Goal: Information Seeking & Learning: Understand process/instructions

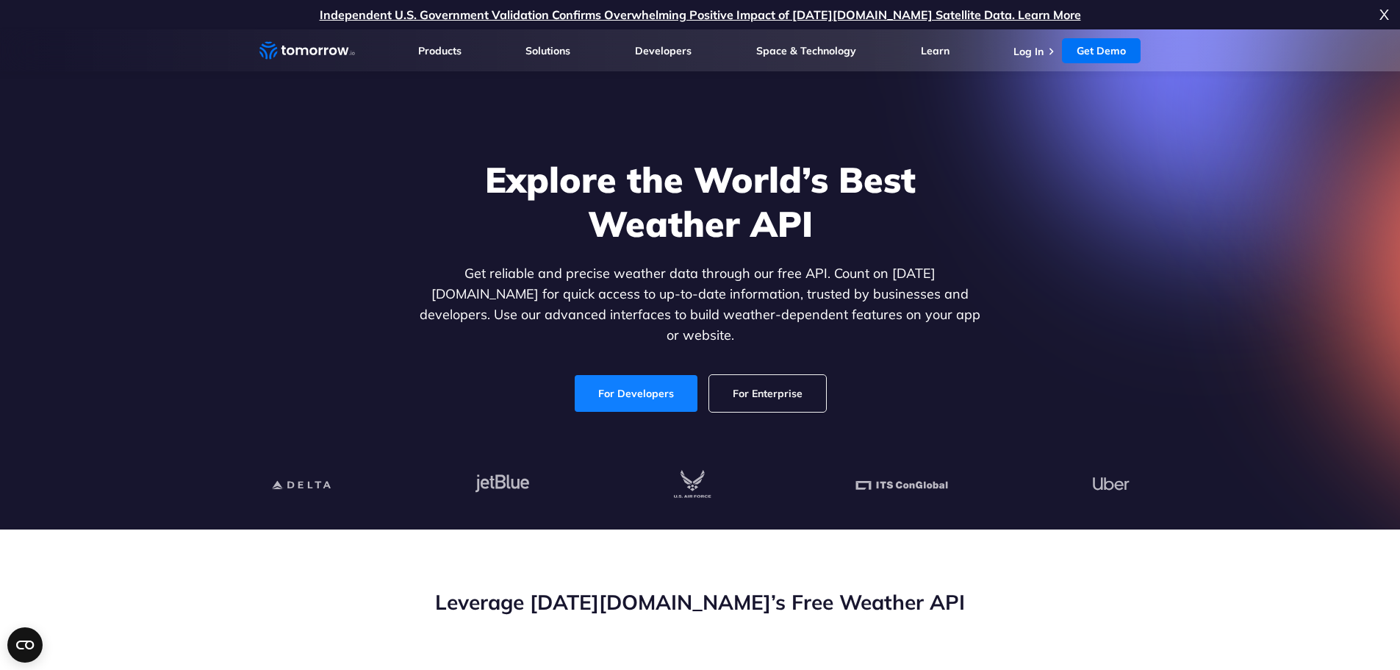
click at [642, 377] on link "For Developers" at bounding box center [636, 393] width 123 height 37
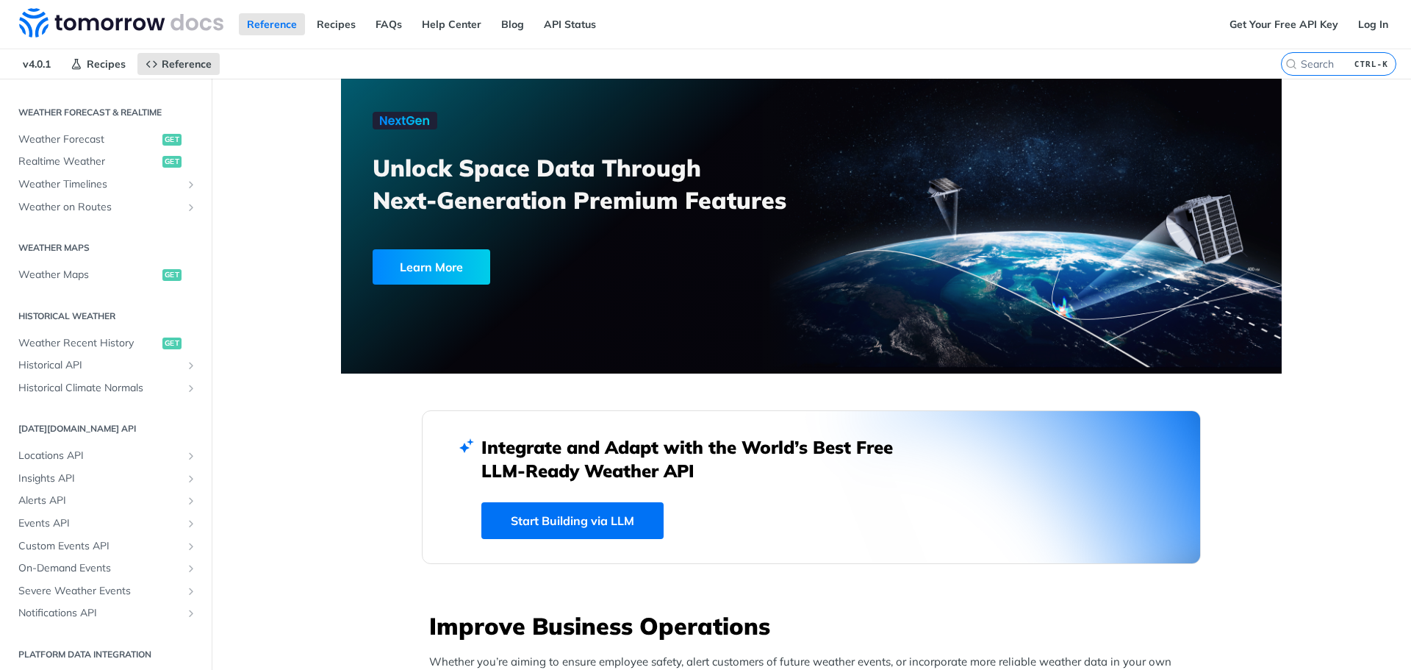
scroll to position [307, 0]
click at [76, 129] on span "Weather Forecast" at bounding box center [88, 134] width 140 height 15
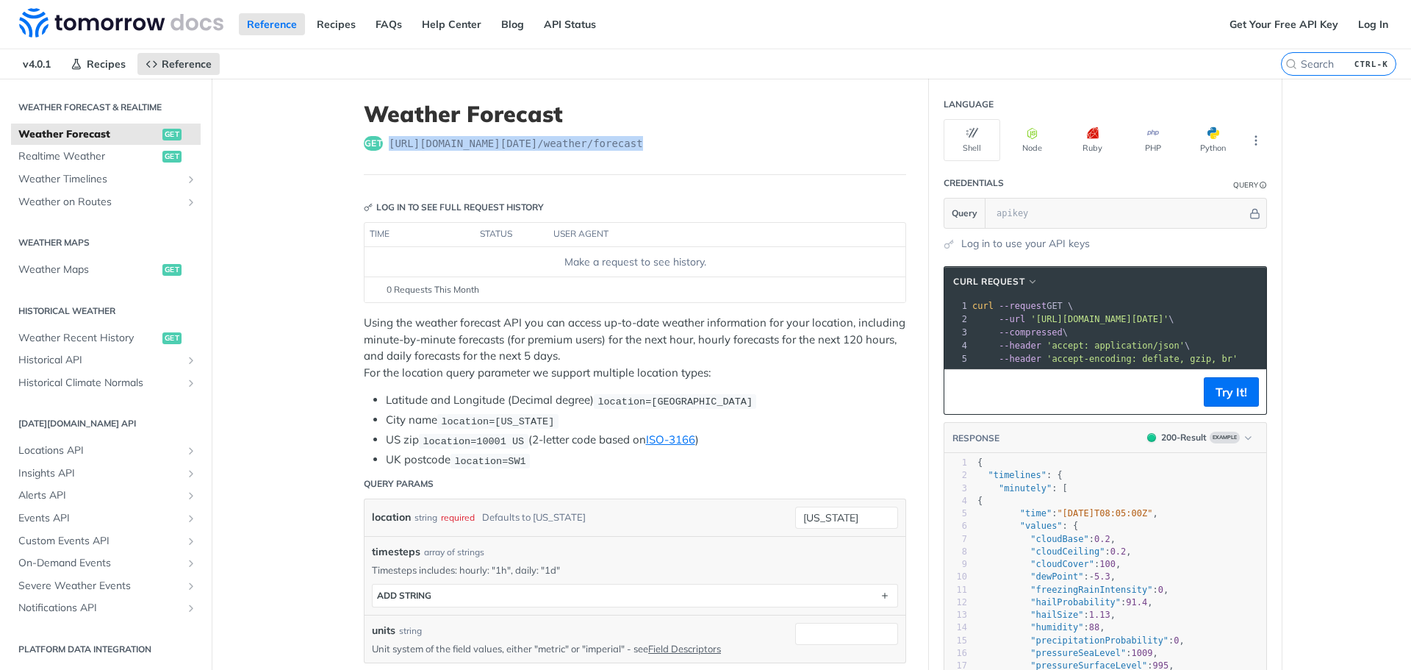
drag, startPoint x: 633, startPoint y: 142, endPoint x: 384, endPoint y: 150, distance: 249.3
click at [384, 150] on div "get https://api.tomorrow.io/v4 /weather/forecast" at bounding box center [635, 143] width 542 height 15
copy span "https://api.tomorrow.io/v4 /weather/forecast"
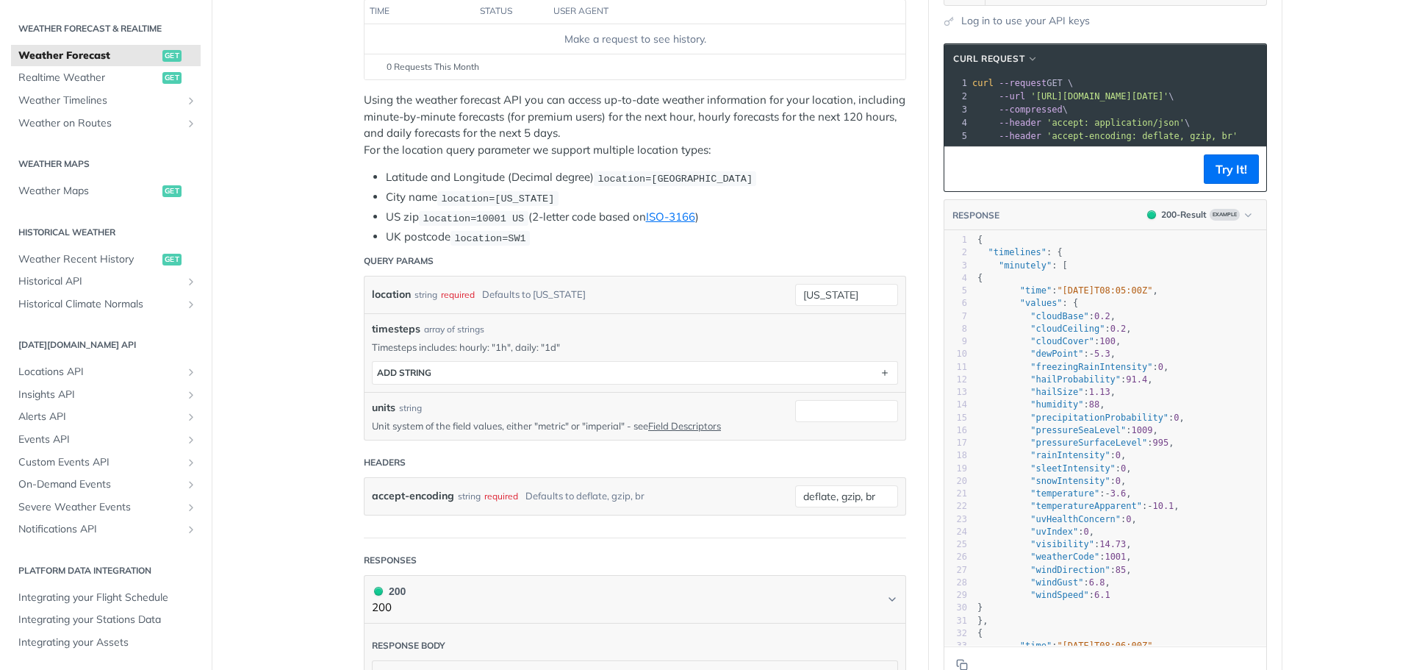
scroll to position [221, 0]
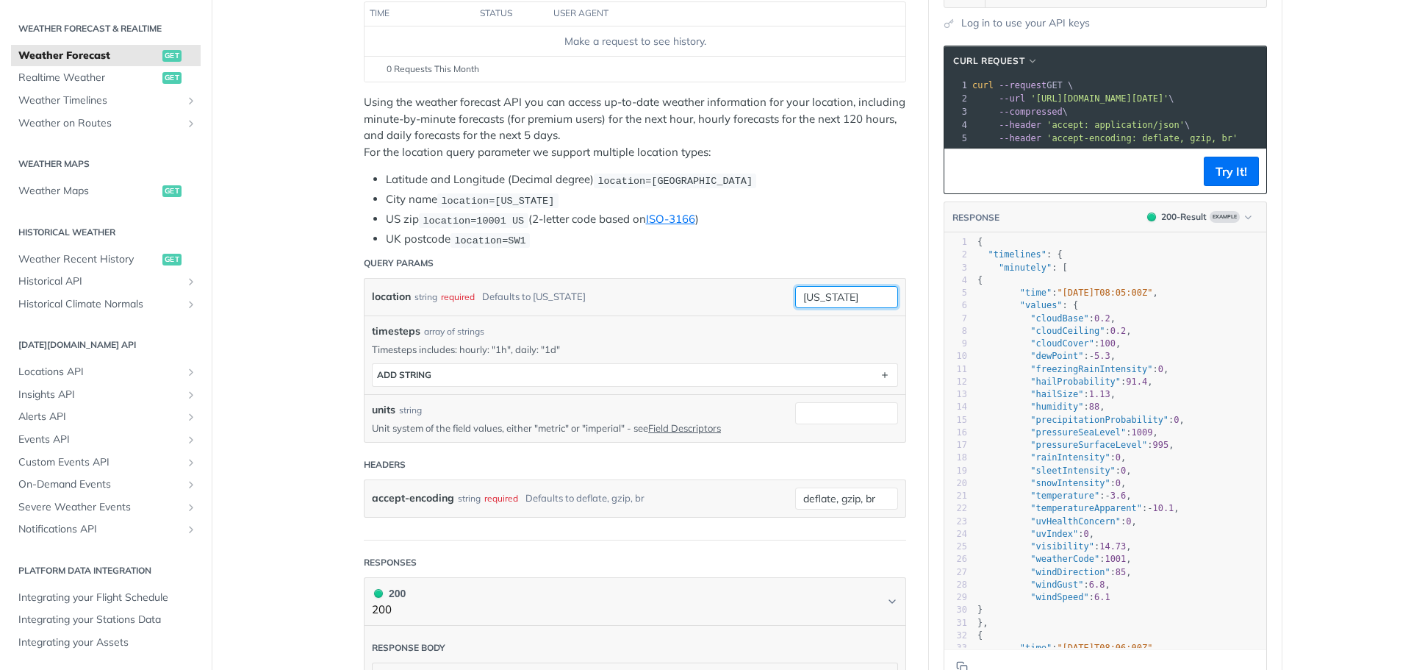
click at [863, 290] on input "new york" at bounding box center [846, 297] width 103 height 22
click at [696, 286] on div "location string required Defaults to new york" at bounding box center [572, 297] width 401 height 22
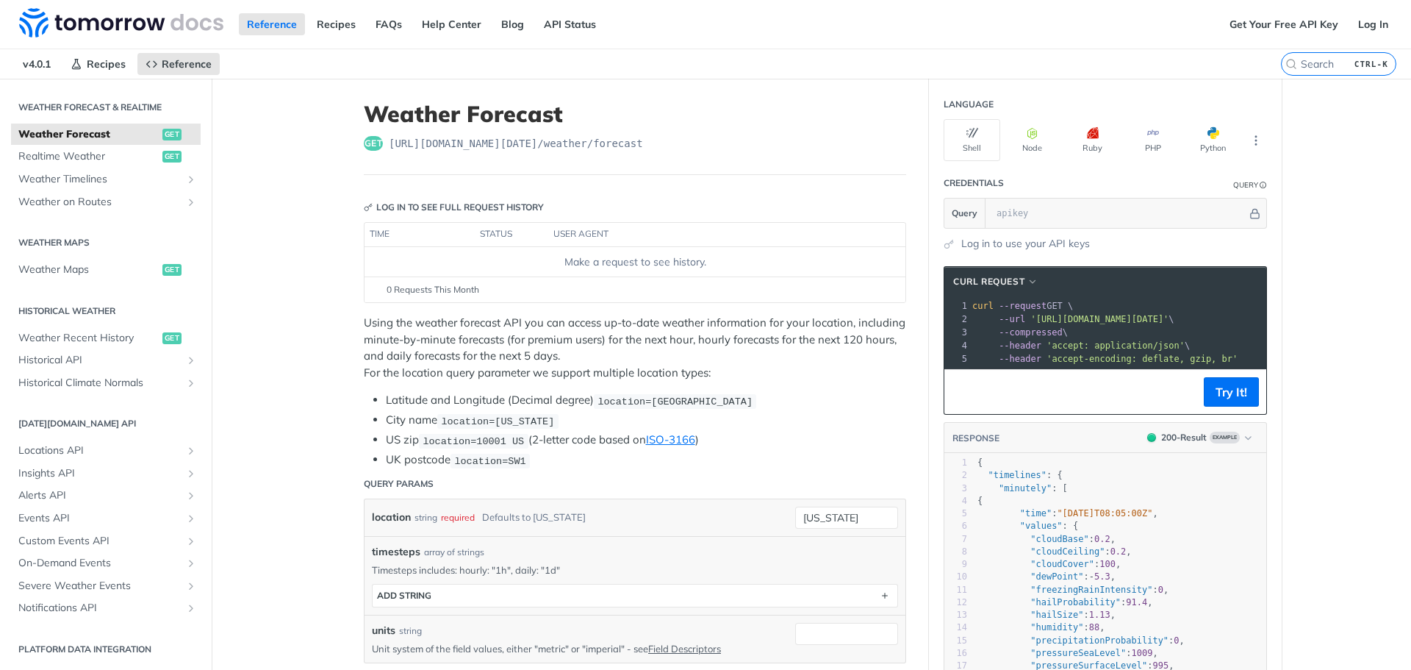
scroll to position [0, 0]
drag, startPoint x: 1244, startPoint y: 318, endPoint x: 1147, endPoint y: 321, distance: 97.1
click at [1093, 321] on span "'https://api.tomorrow.io/v4/weather/forecast?location=new%20york'" at bounding box center [1024, 319] width 138 height 10
copy span "?location=new%20york"
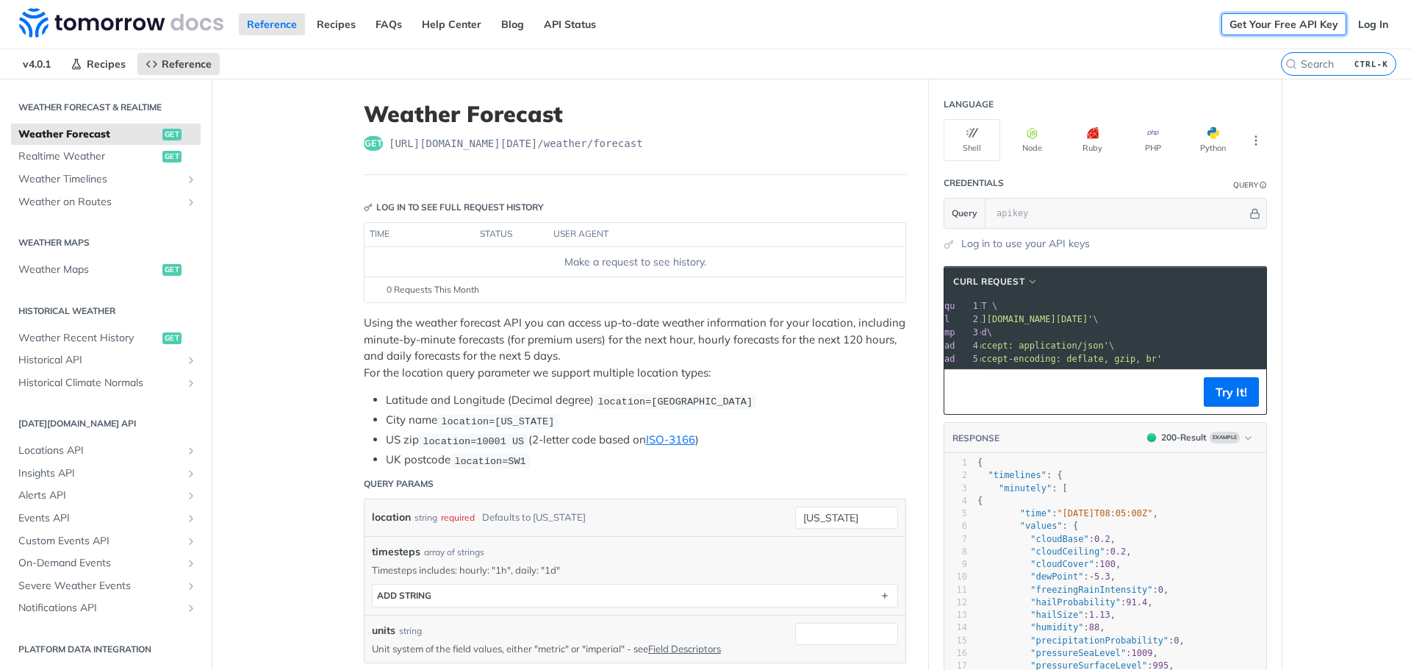
click at [1264, 21] on link "Get Your Free API Key" at bounding box center [1284, 24] width 125 height 22
click at [1310, 30] on link "Get Your Free API Key" at bounding box center [1284, 24] width 125 height 22
click at [1250, 138] on icon "More ellipsis" at bounding box center [1256, 140] width 13 height 13
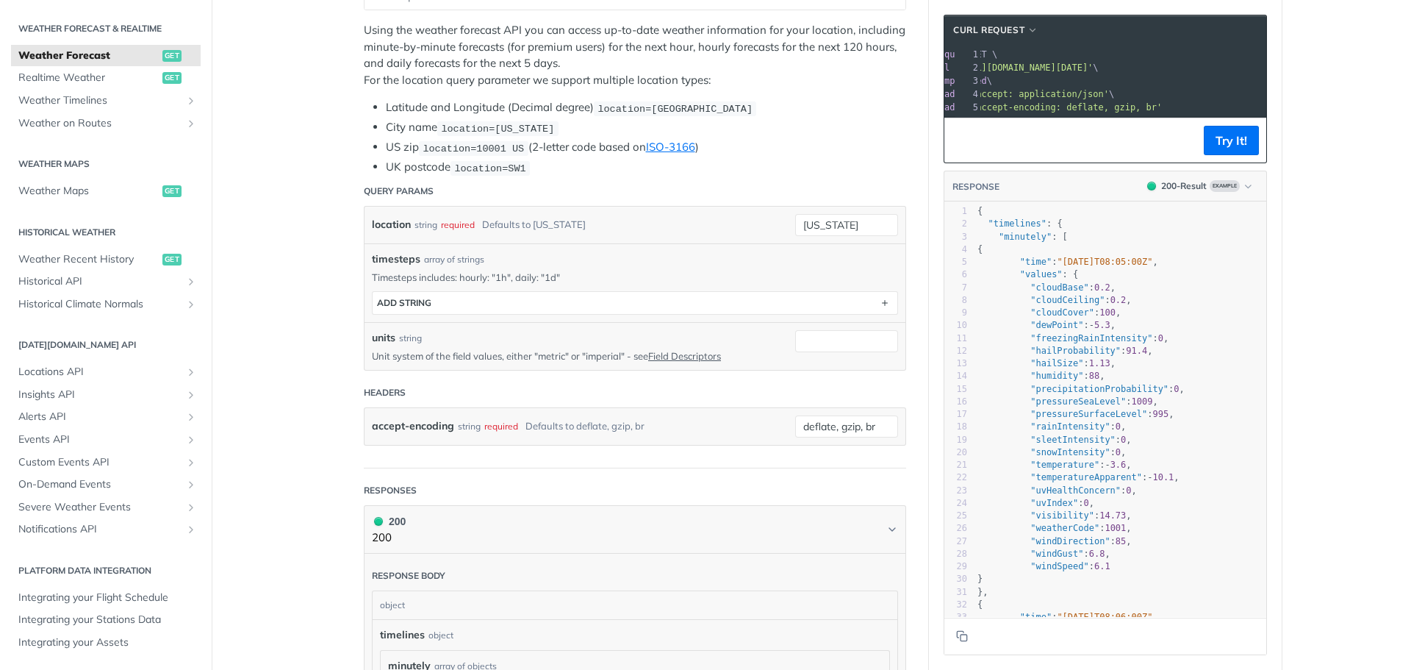
scroll to position [294, 0]
drag, startPoint x: 447, startPoint y: 424, endPoint x: 365, endPoint y: 423, distance: 81.6
click at [365, 423] on div "accept-encoding string required Defaults to deflate, gzip, br deflate, gzip, br" at bounding box center [635, 425] width 541 height 37
copy label "accept-encoding"
drag, startPoint x: 883, startPoint y: 428, endPoint x: 796, endPoint y: 423, distance: 86.9
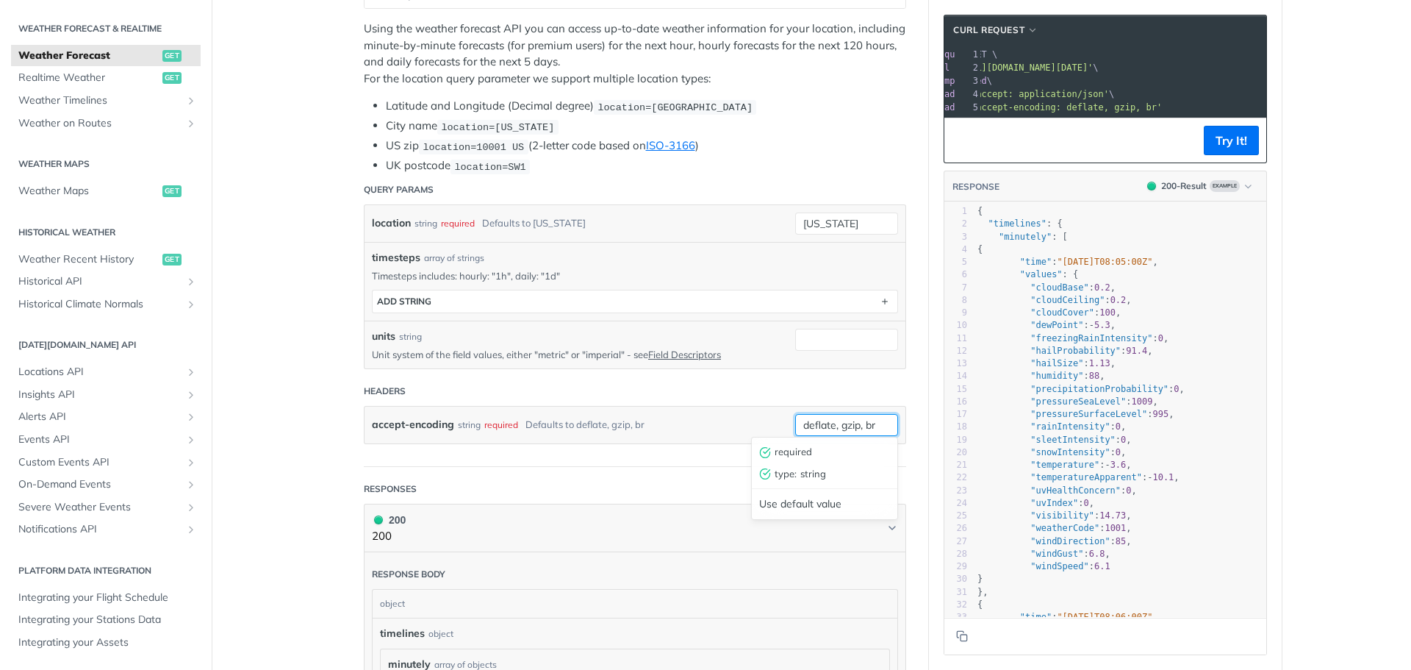
click at [796, 423] on input "deflate, gzip, br" at bounding box center [846, 425] width 103 height 22
click at [373, 335] on label "units" at bounding box center [384, 336] width 24 height 15
click at [795, 335] on input "units" at bounding box center [846, 340] width 103 height 22
click at [373, 335] on label "units" at bounding box center [384, 336] width 24 height 15
click at [795, 335] on input "units" at bounding box center [846, 340] width 103 height 22
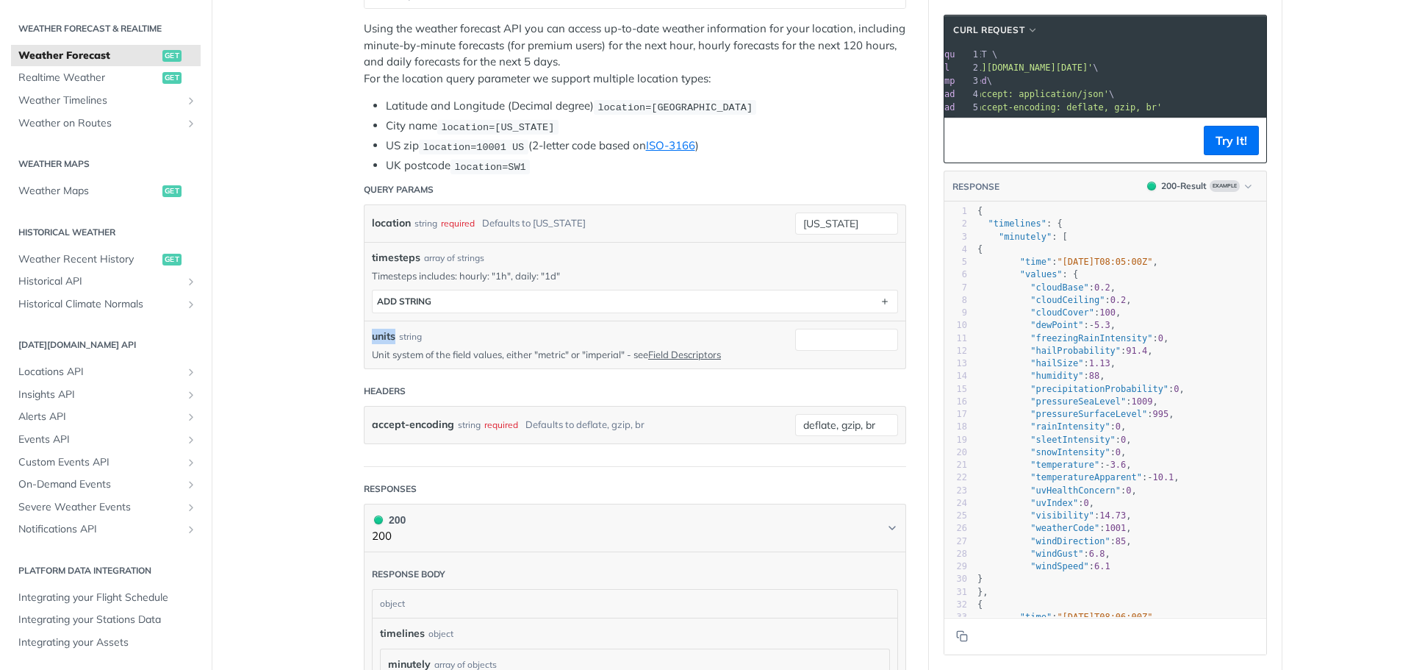
copy label "units"
click at [607, 353] on p "Unit system of the field values, either "metric" or "imperial" - see Field Desc…" at bounding box center [572, 354] width 401 height 13
click at [545, 353] on p "Unit system of the field values, either "metric" or "imperial" - see Field Desc…" at bounding box center [572, 354] width 401 height 13
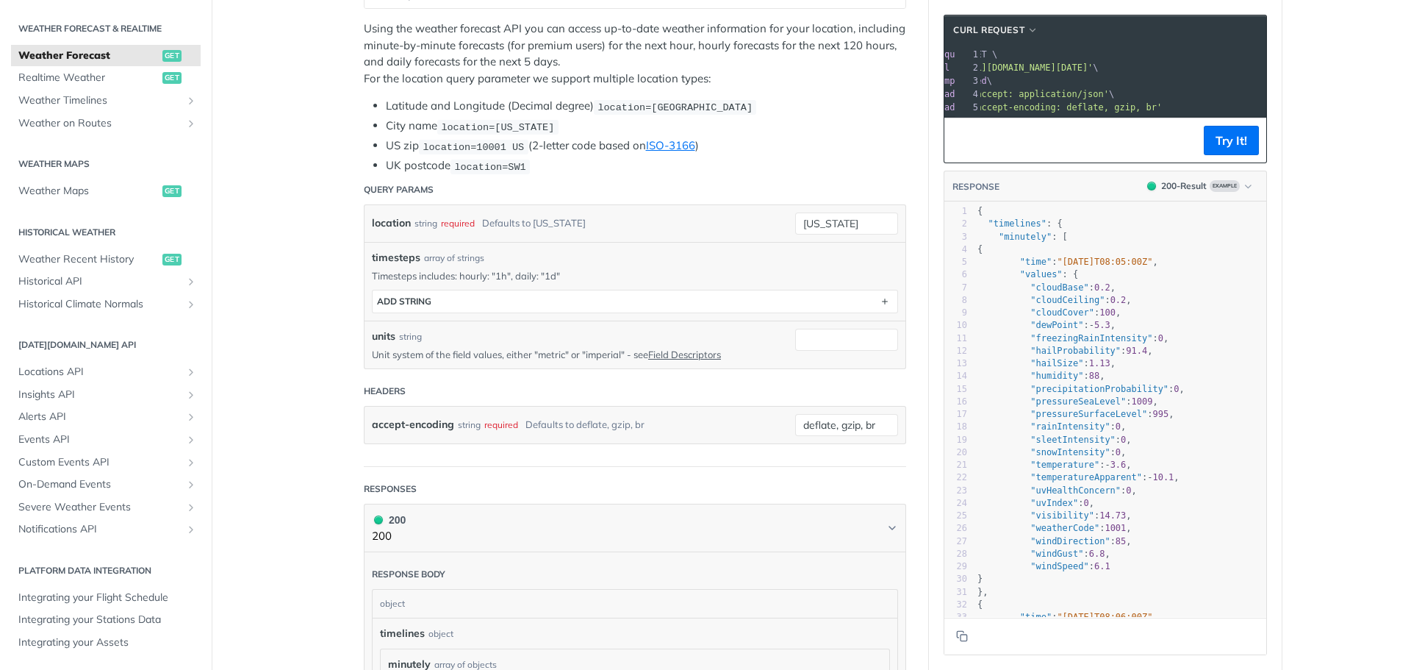
click at [542, 349] on p "Unit system of the field values, either "metric" or "imperial" - see Field Desc…" at bounding box center [572, 354] width 401 height 13
click at [545, 350] on p "Unit system of the field values, either "metric" or "imperial" - see Field Desc…" at bounding box center [572, 354] width 401 height 13
copy p "metric"
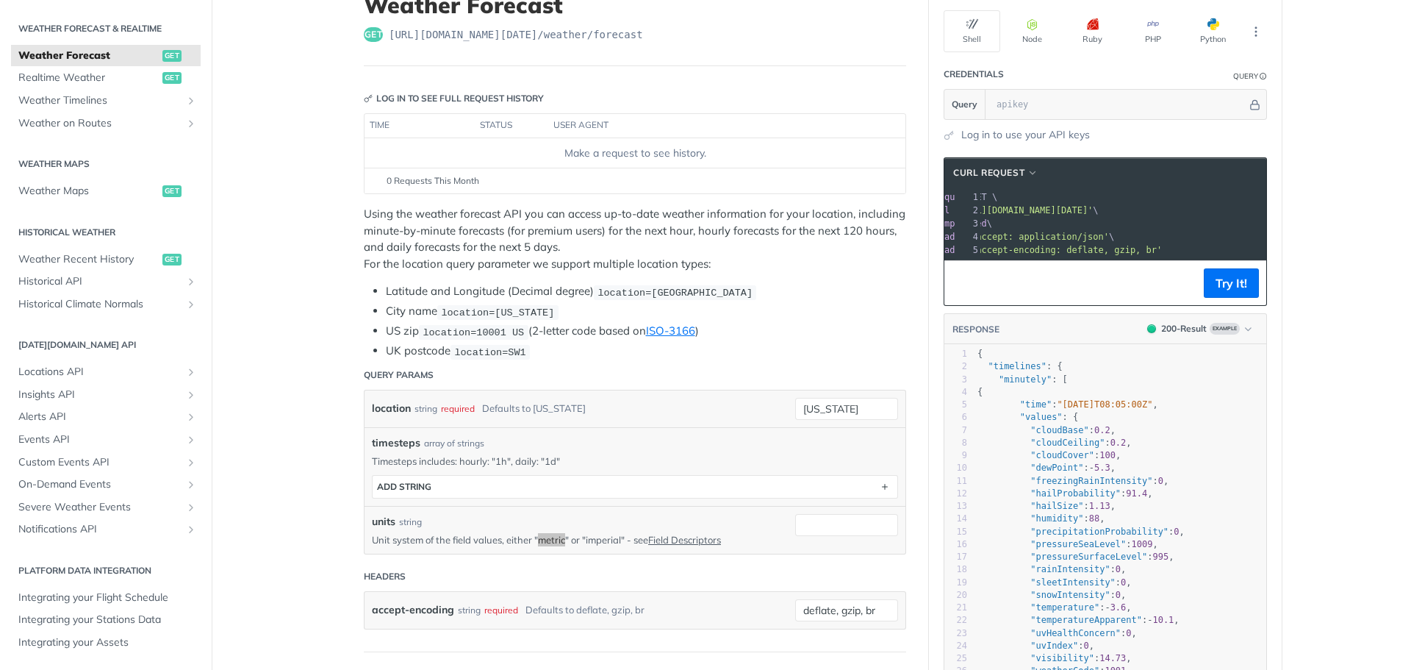
scroll to position [0, 0]
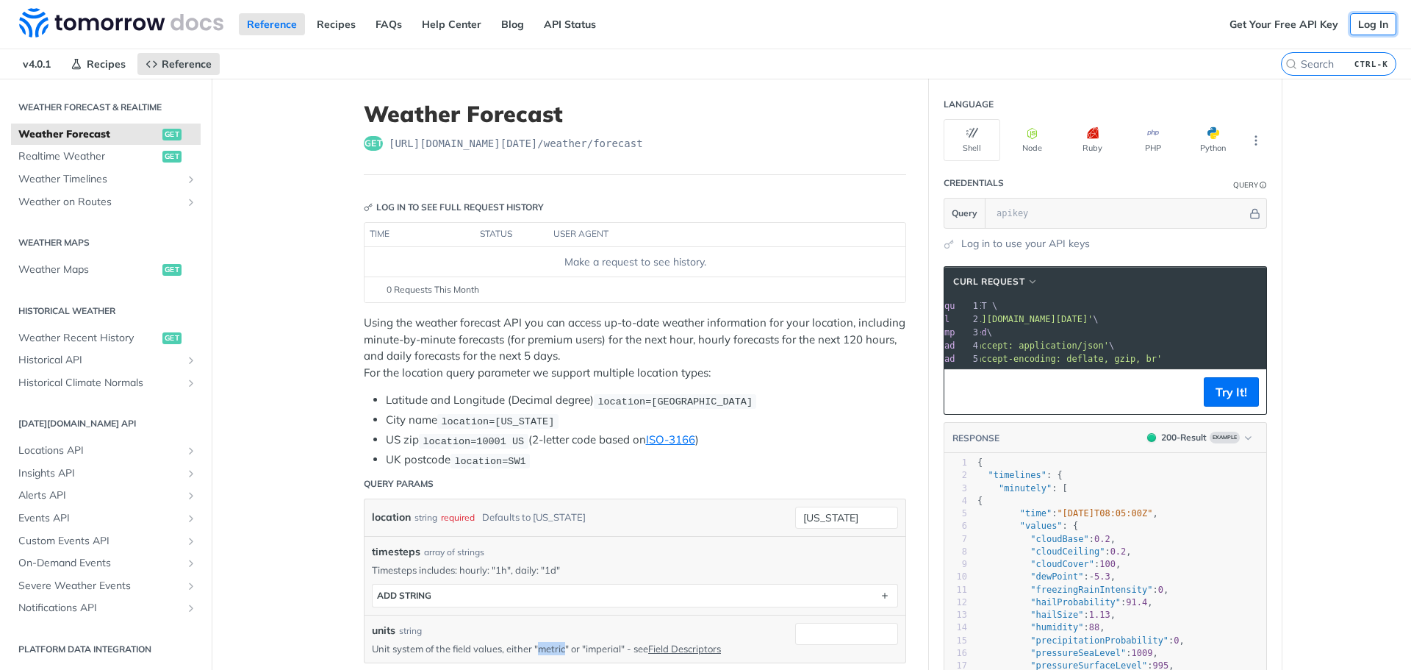
click at [1358, 22] on link "Log In" at bounding box center [1373, 24] width 46 height 22
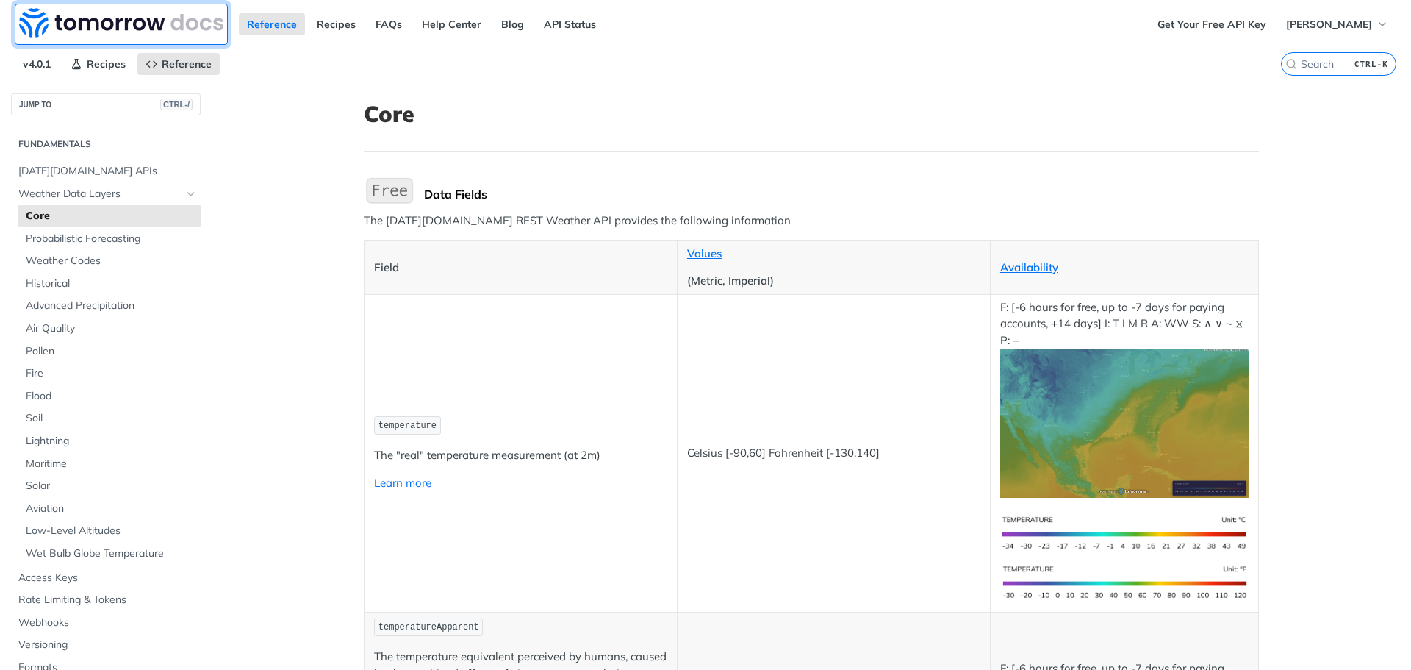
click at [68, 29] on img at bounding box center [121, 22] width 204 height 29
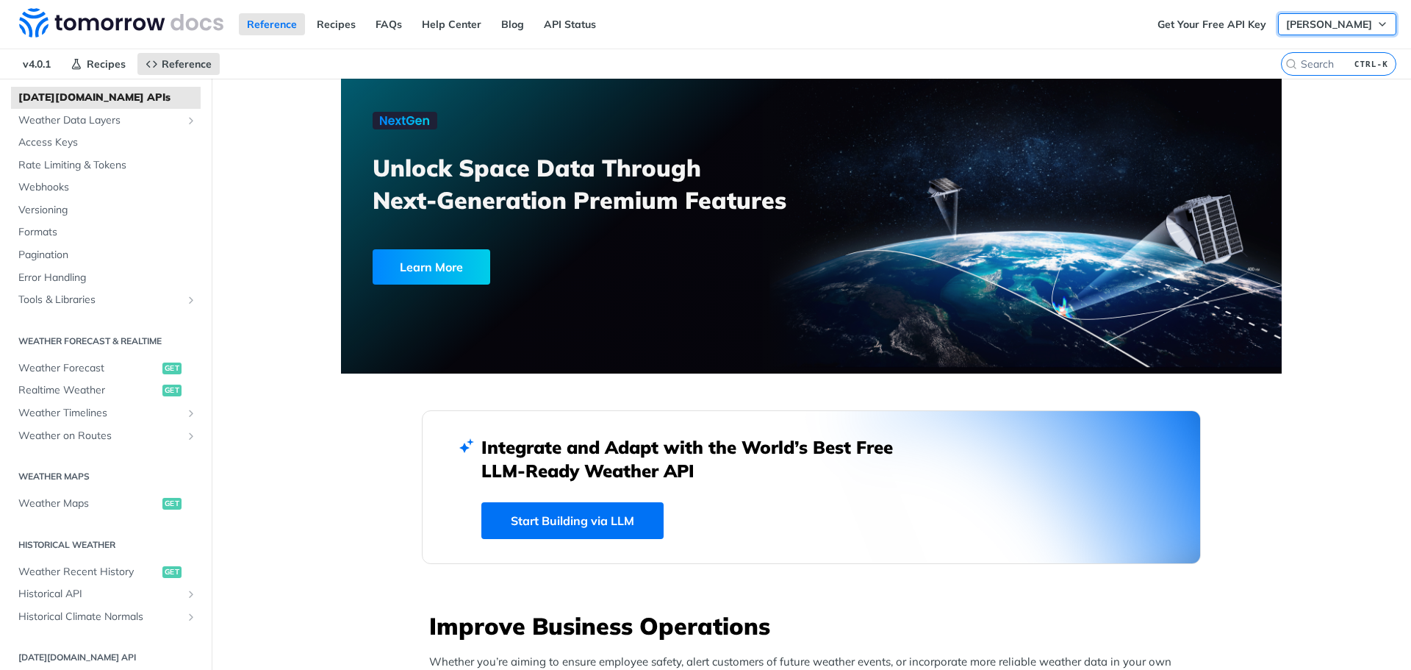
click at [1329, 22] on span "[PERSON_NAME]" at bounding box center [1329, 24] width 86 height 13
click at [1251, 26] on link "Get Your Free API Key" at bounding box center [1212, 24] width 125 height 22
